Goal: Task Accomplishment & Management: Manage account settings

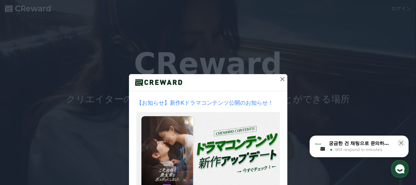
click at [281, 78] on icon at bounding box center [282, 79] width 4 height 4
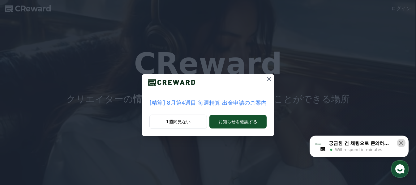
click at [403, 142] on icon at bounding box center [401, 143] width 6 height 6
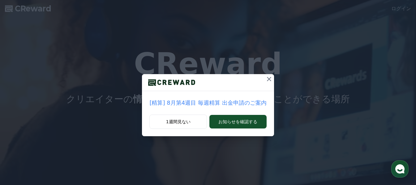
click at [268, 79] on icon at bounding box center [268, 78] width 7 height 7
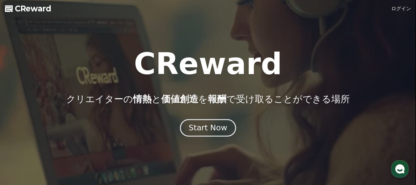
click at [216, 130] on div "Start Now" at bounding box center [208, 128] width 38 height 11
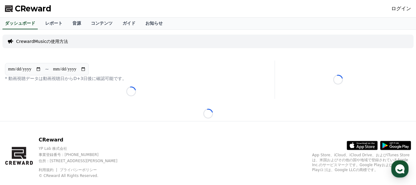
click at [403, 8] on link "ログイン" at bounding box center [401, 8] width 20 height 7
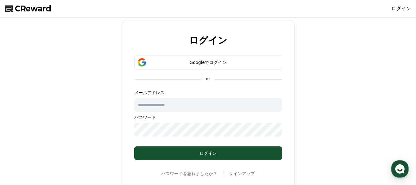
click at [374, 86] on div "ログイン Googleでログイン or メールアドレス パスワード ログイン パスワードを忘れましたか？ | サインアップ" at bounding box center [207, 106] width 411 height 173
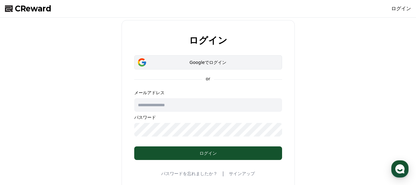
click at [191, 63] on div "Googleでログイン" at bounding box center [208, 62] width 130 height 6
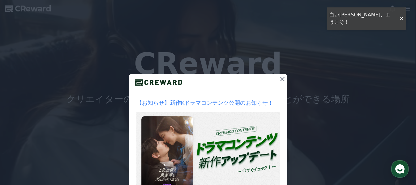
click at [280, 80] on icon at bounding box center [282, 79] width 4 height 4
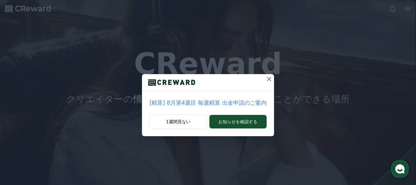
click at [267, 77] on icon at bounding box center [268, 78] width 7 height 7
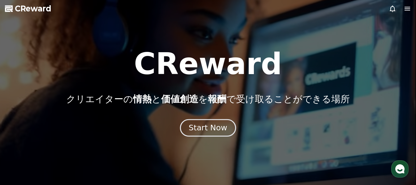
click at [225, 131] on button "Start Now" at bounding box center [208, 128] width 56 height 18
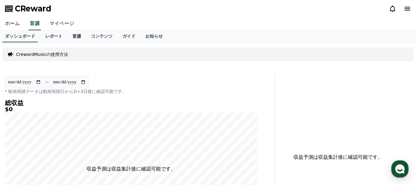
click at [67, 35] on link "音源" at bounding box center [76, 37] width 19 height 12
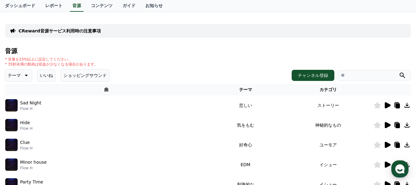
scroll to position [62, 0]
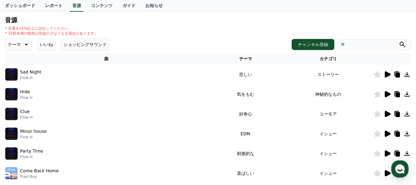
click at [399, 75] on icon at bounding box center [398, 75] width 4 height 5
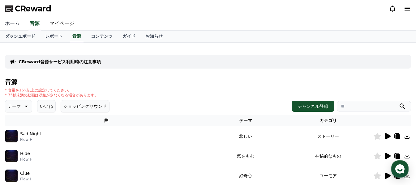
click at [9, 20] on link "ホーム" at bounding box center [12, 23] width 25 height 13
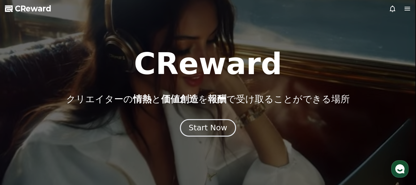
click at [215, 126] on div "Start Now" at bounding box center [208, 128] width 38 height 11
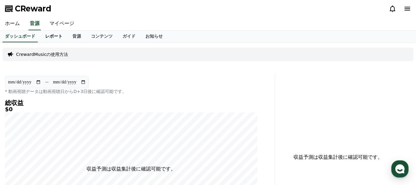
click at [41, 37] on link "レポート" at bounding box center [53, 37] width 27 height 12
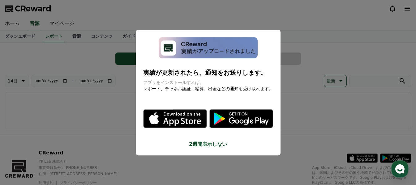
click at [82, 78] on button "close modal" at bounding box center [208, 92] width 416 height 185
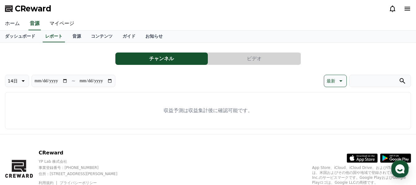
click at [12, 27] on link "ホーム" at bounding box center [12, 23] width 25 height 13
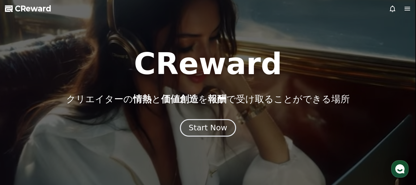
click at [205, 132] on div "Start Now" at bounding box center [208, 128] width 38 height 11
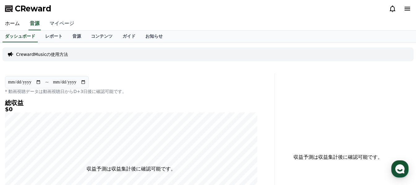
click at [57, 24] on link "マイページ" at bounding box center [62, 23] width 35 height 13
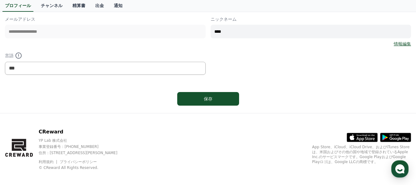
scroll to position [98, 0]
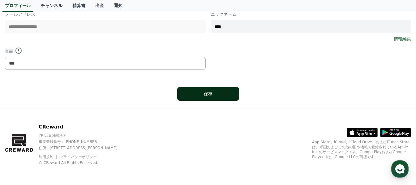
click at [209, 94] on div "保存" at bounding box center [208, 94] width 37 height 6
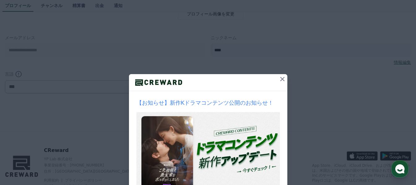
click at [281, 80] on icon at bounding box center [282, 78] width 7 height 7
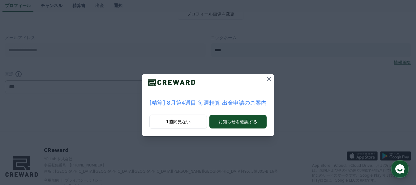
click at [269, 79] on icon at bounding box center [268, 78] width 7 height 7
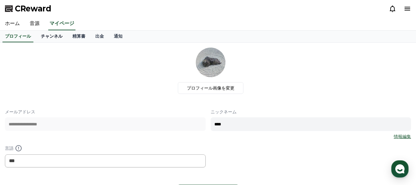
click at [40, 38] on link "チャンネル" at bounding box center [52, 37] width 32 height 12
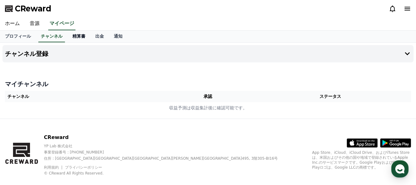
click at [67, 37] on link "精算書" at bounding box center [78, 37] width 23 height 12
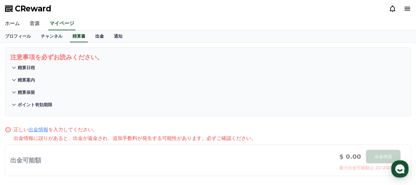
click at [90, 36] on link "出金" at bounding box center [99, 37] width 19 height 12
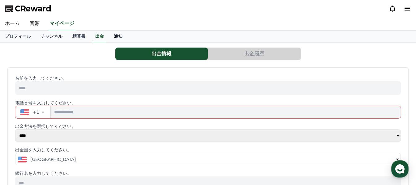
click at [110, 35] on link "通知" at bounding box center [118, 37] width 19 height 12
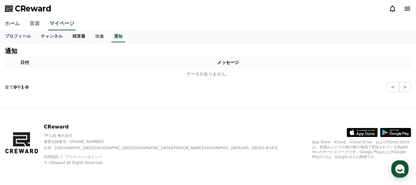
click at [28, 25] on link "音源" at bounding box center [35, 23] width 20 height 13
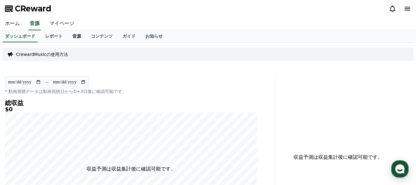
click at [67, 33] on link "音源" at bounding box center [76, 37] width 19 height 12
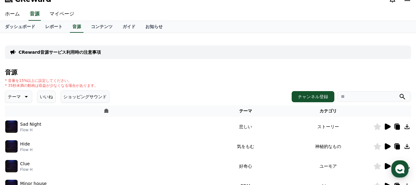
scroll to position [31, 0]
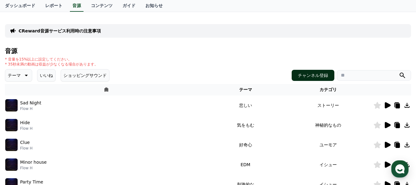
click at [308, 75] on button "チャンネル登録" at bounding box center [313, 75] width 43 height 11
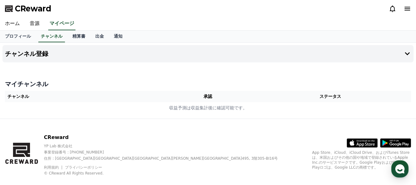
click at [207, 99] on th "承認" at bounding box center [208, 96] width 83 height 11
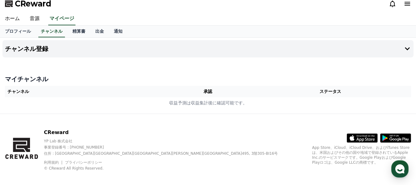
scroll to position [11, 0]
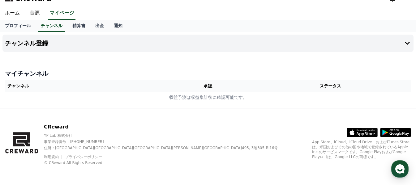
click at [31, 75] on h4 "マイチャンネル" at bounding box center [208, 73] width 406 height 9
click at [177, 45] on button "チャンネル登録" at bounding box center [207, 43] width 411 height 17
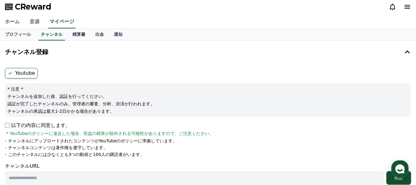
scroll to position [0, 0]
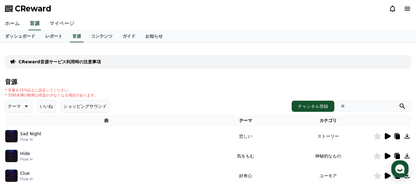
click at [410, 9] on icon at bounding box center [407, 9] width 6 height 4
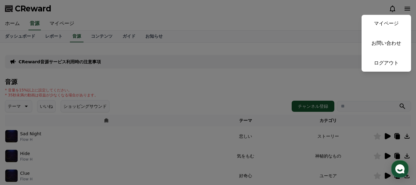
click at [246, 81] on button "close" at bounding box center [208, 92] width 416 height 185
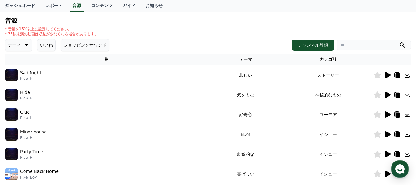
scroll to position [62, 0]
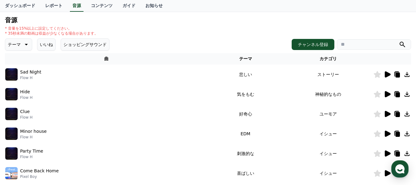
click at [12, 76] on img at bounding box center [11, 74] width 12 height 12
click at [386, 76] on icon at bounding box center [388, 74] width 6 height 6
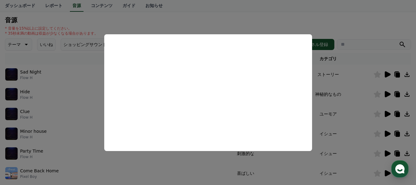
click at [189, 20] on button "close modal" at bounding box center [208, 92] width 416 height 185
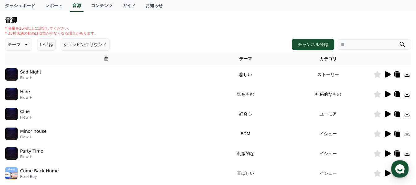
click at [10, 96] on img at bounding box center [11, 94] width 12 height 12
click at [387, 96] on icon at bounding box center [388, 94] width 6 height 6
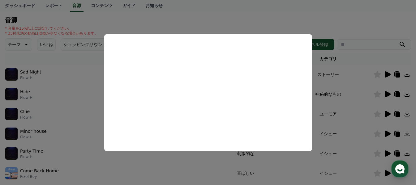
click at [222, 23] on button "close modal" at bounding box center [208, 92] width 416 height 185
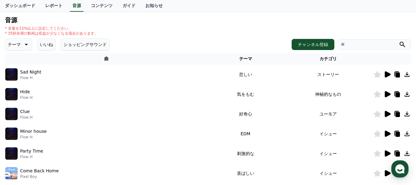
click at [388, 116] on icon at bounding box center [386, 113] width 7 height 7
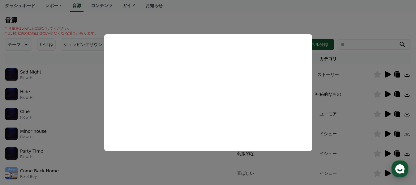
click at [310, 22] on button "close modal" at bounding box center [208, 92] width 416 height 185
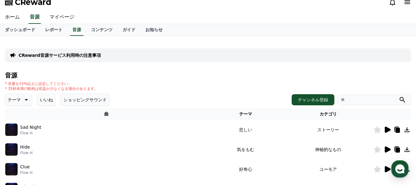
scroll to position [0, 0]
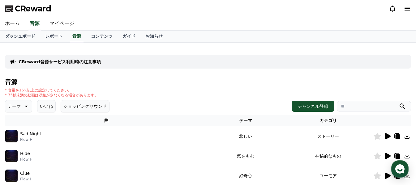
click at [398, 136] on icon at bounding box center [398, 137] width 4 height 5
